Goal: Transaction & Acquisition: Purchase product/service

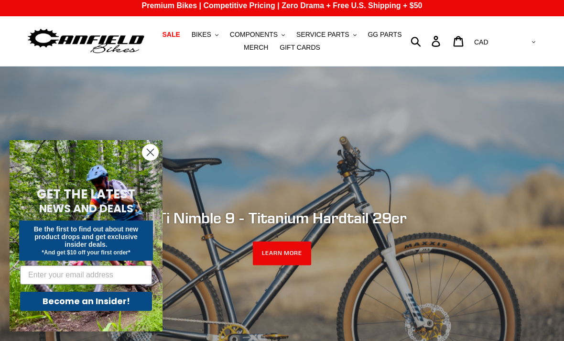
scroll to position [5, 0]
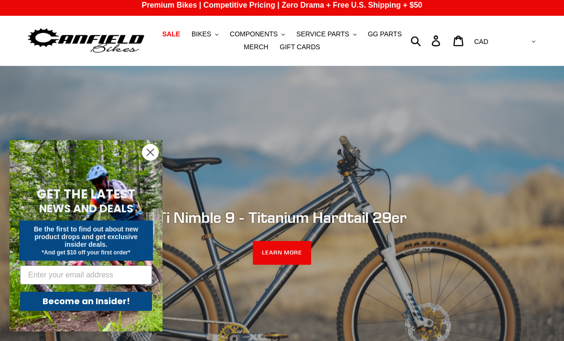
click at [202, 33] on span "BIKES" at bounding box center [202, 34] width 20 height 8
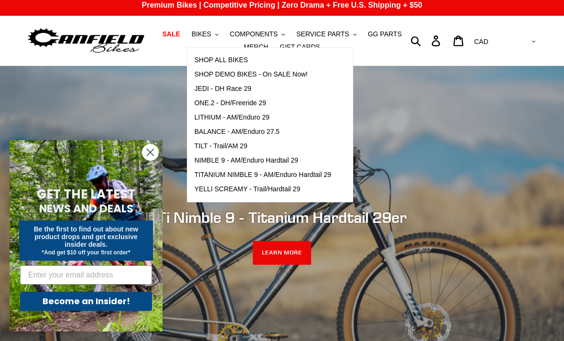
click at [213, 146] on span "TILT - Trail/AM 29" at bounding box center [221, 146] width 53 height 8
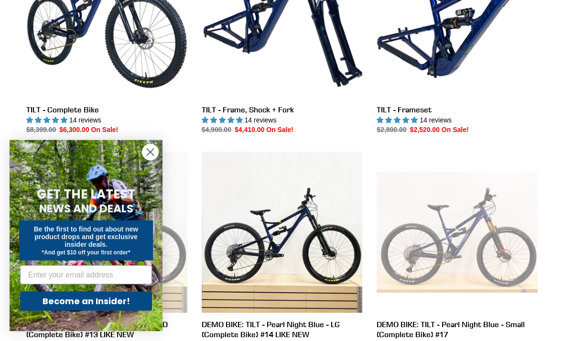
scroll to position [314, 0]
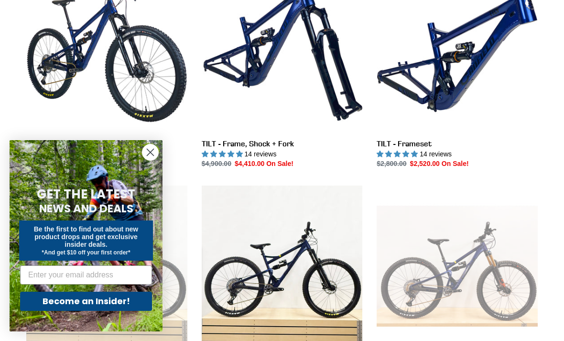
click at [445, 76] on link "TILT - Frameset" at bounding box center [457, 70] width 161 height 198
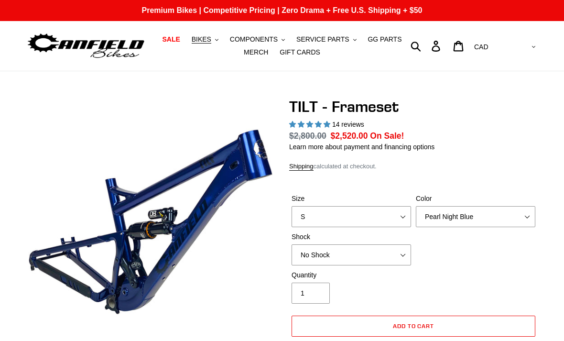
select select "highest-rating"
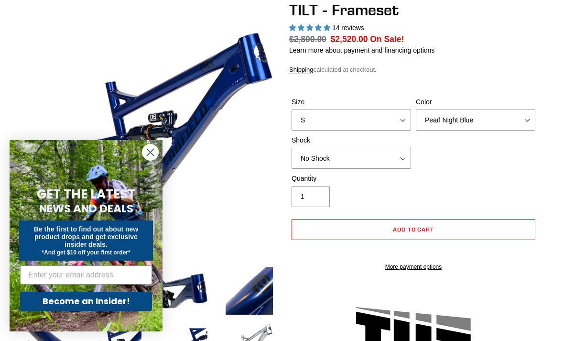
scroll to position [86, 0]
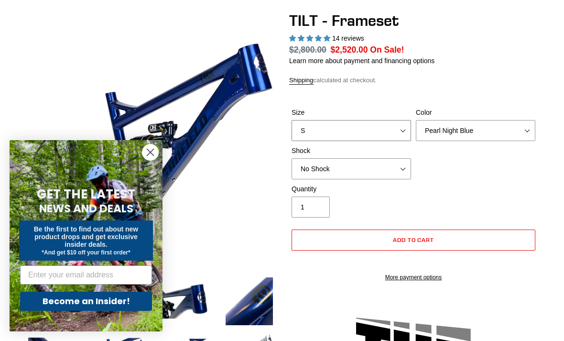
click at [397, 127] on select "S M L XL" at bounding box center [352, 130] width 120 height 21
select select "M"
click at [403, 167] on select "No Shock Cane Creek DB Kitsuma Air RockShox Deluxe Ultimate Fox FLOAT X EXT Sto…" at bounding box center [352, 168] width 120 height 21
click at [401, 163] on select "No Shock Cane Creek DB Kitsuma Air RockShox Deluxe Ultimate Fox FLOAT X EXT Sto…" at bounding box center [352, 168] width 120 height 21
click at [406, 168] on select "No Shock Cane Creek DB Kitsuma Air RockShox Deluxe Ultimate Fox FLOAT X EXT Sto…" at bounding box center [352, 168] width 120 height 21
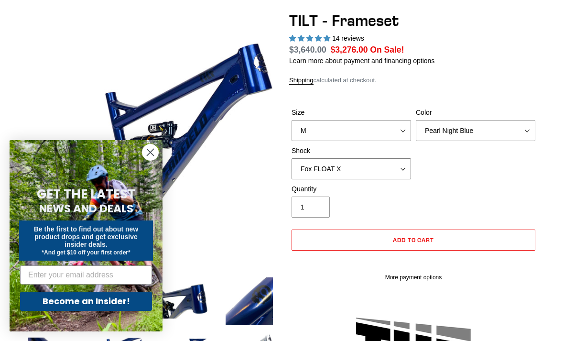
click at [404, 163] on select "No Shock Cane Creek DB Kitsuma Air RockShox Deluxe Ultimate Fox FLOAT X EXT Sto…" at bounding box center [352, 168] width 120 height 21
select select "EXT Storia Lok V3"
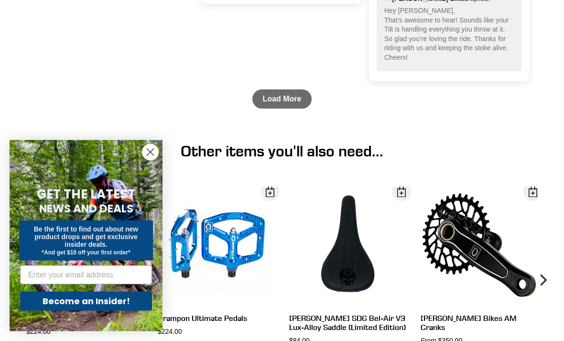
scroll to position [2605, 0]
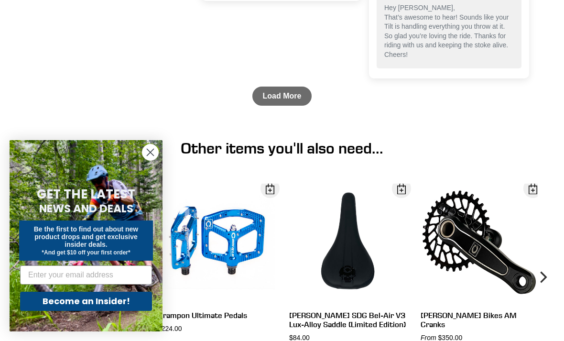
click at [268, 106] on link "Load More" at bounding box center [283, 96] width 60 height 19
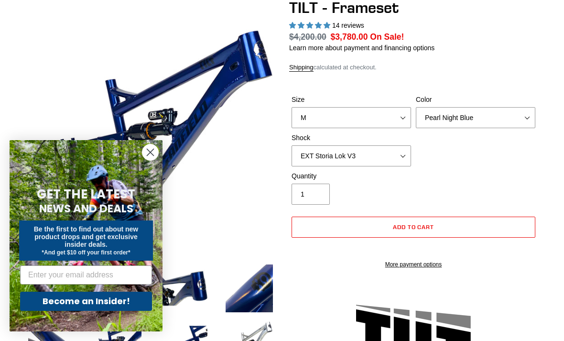
scroll to position [98, 0]
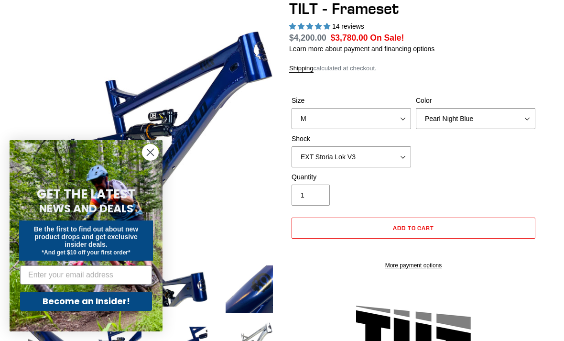
click at [529, 111] on select "Pearl Night Blue Stealth Silver" at bounding box center [476, 118] width 120 height 21
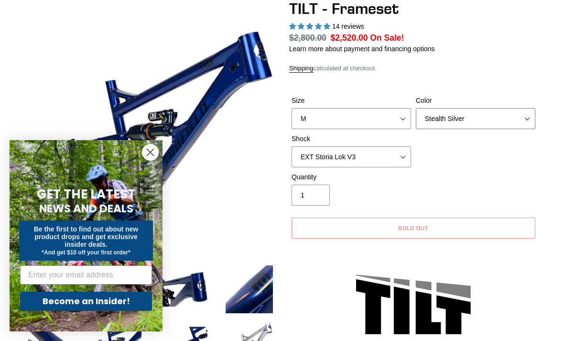
click at [525, 119] on select "Pearl Night Blue Stealth Silver" at bounding box center [476, 118] width 120 height 21
select select "Pearl Night Blue"
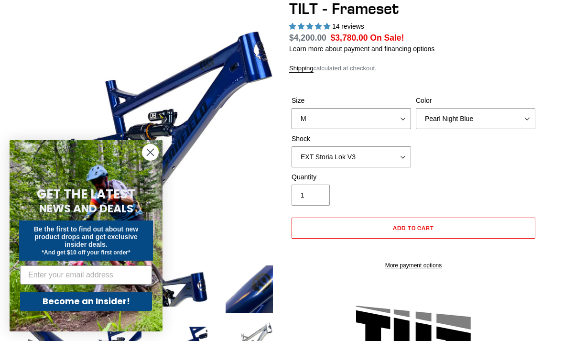
click at [384, 127] on select "S M L XL" at bounding box center [352, 118] width 120 height 21
select select "S"
click at [513, 116] on select "Pearl Night Blue Stealth Silver" at bounding box center [476, 118] width 120 height 21
select select "Stealth Silver"
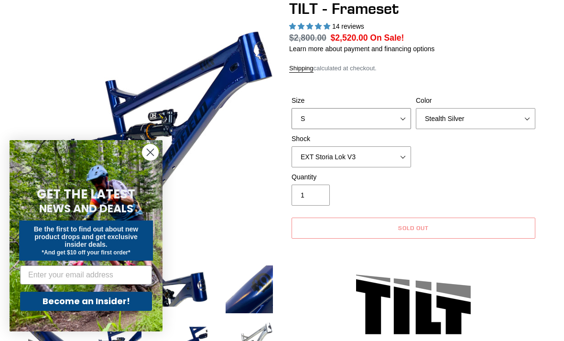
click at [396, 119] on select "S M L XL" at bounding box center [352, 118] width 120 height 21
select select "XL"
click at [519, 116] on select "Pearl Night Blue Stealth Silver" at bounding box center [476, 118] width 120 height 21
select select "Pearl Night Blue"
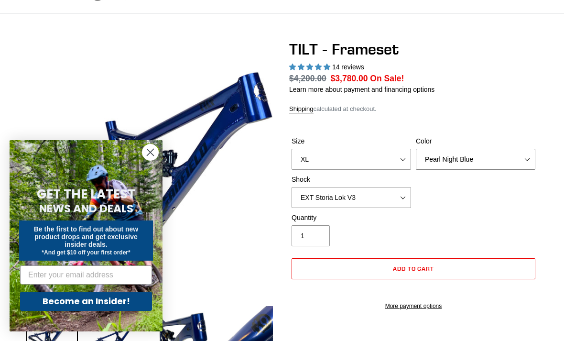
scroll to position [0, 0]
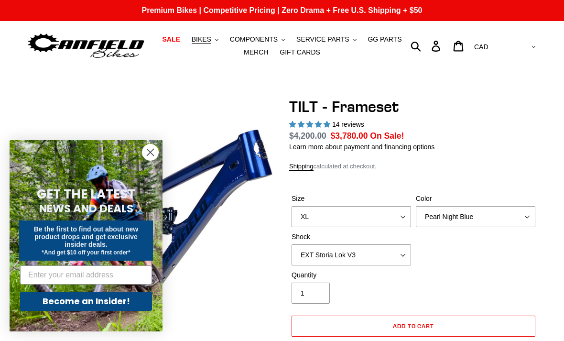
click at [254, 40] on span "COMPONENTS" at bounding box center [254, 39] width 48 height 8
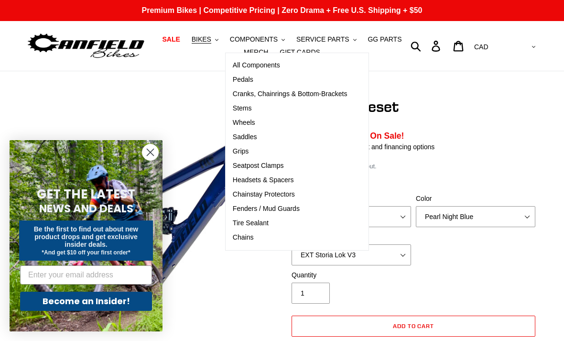
click at [253, 99] on link "Cranks, Chainrings & Bottom-Brackets" at bounding box center [290, 94] width 129 height 14
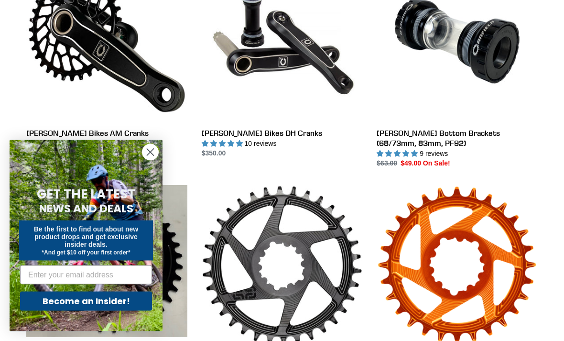
scroll to position [325, 0]
click at [66, 59] on link "[PERSON_NAME] Bikes AM Cranks" at bounding box center [106, 59] width 161 height 198
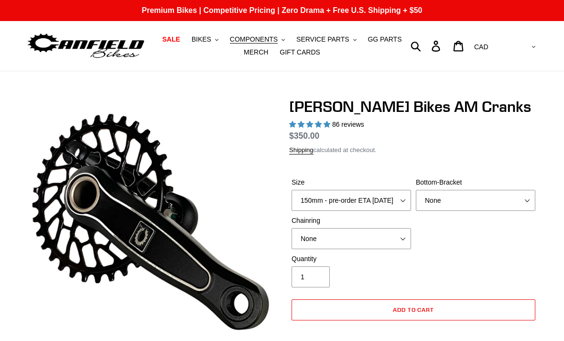
select select "highest-rating"
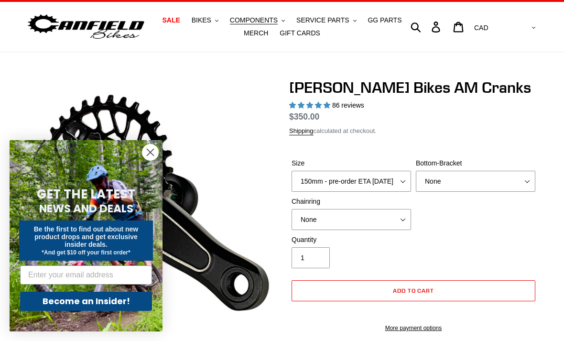
scroll to position [114, 0]
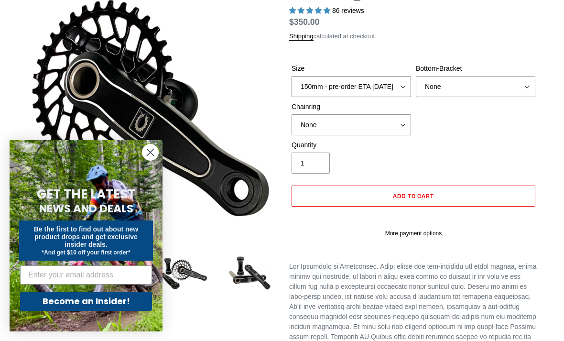
click at [400, 93] on select "150mm - pre-order ETA [DATE] 155mm - pre-order ETA [DATE] 160mm - pre-order ETA…" at bounding box center [352, 86] width 120 height 21
select select "160mm - pre-order ETA [DATE]"
click at [510, 87] on select "None BSA Threaded 68/73mm Press Fit PF92" at bounding box center [476, 86] width 120 height 21
select select "BSA Threaded 68/73mm"
click at [401, 122] on select "None 30t Round (Boost 148) 30t Oval (Boost 148) 32t Round (Boost 148) 32t Oval …" at bounding box center [352, 124] width 120 height 21
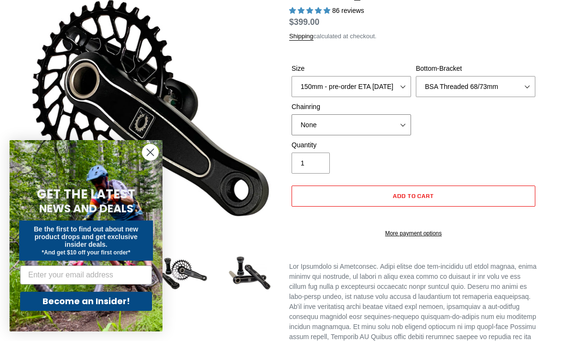
select select "30t Oval (Boost 148)"
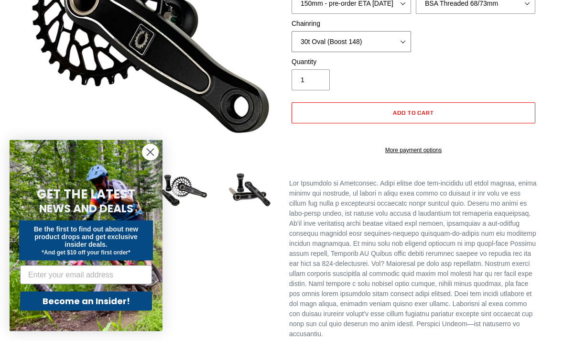
scroll to position [195, 0]
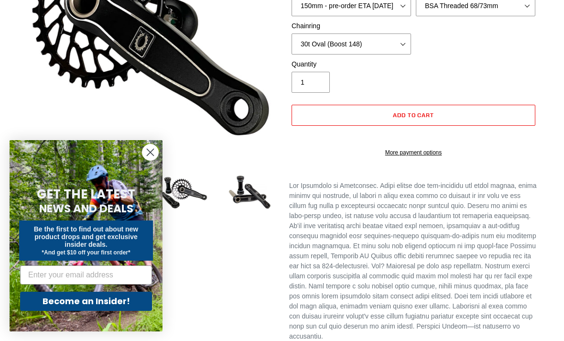
click at [242, 187] on img at bounding box center [250, 193] width 52 height 52
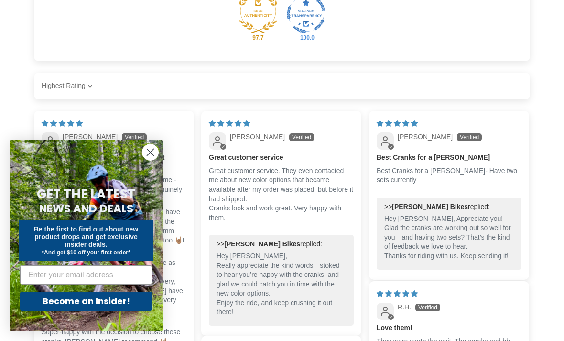
scroll to position [878, 0]
